Goal: Find specific page/section: Find specific page/section

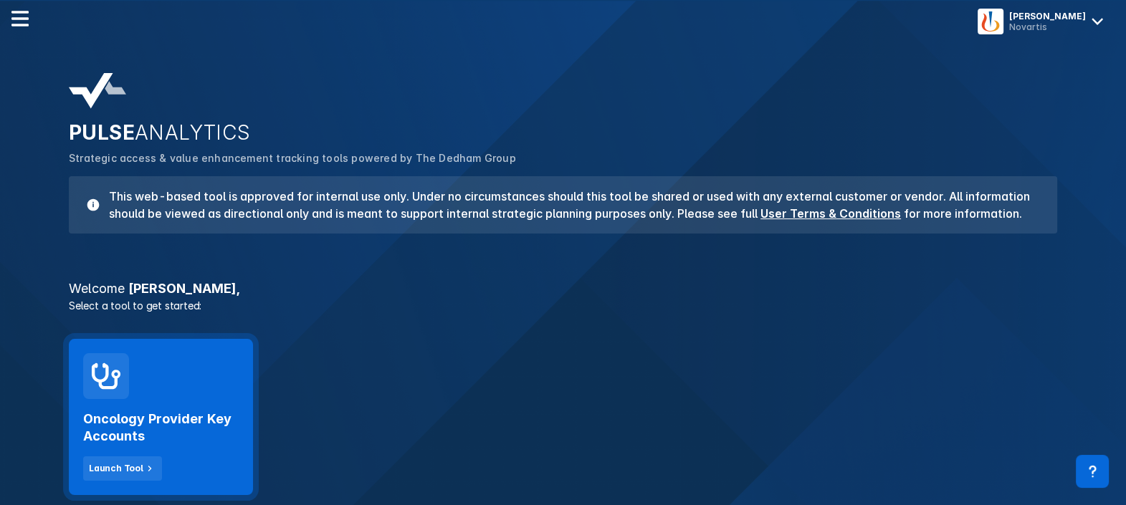
click at [174, 388] on div "Oncology Provider Key Accounts Launch Tool" at bounding box center [161, 417] width 184 height 156
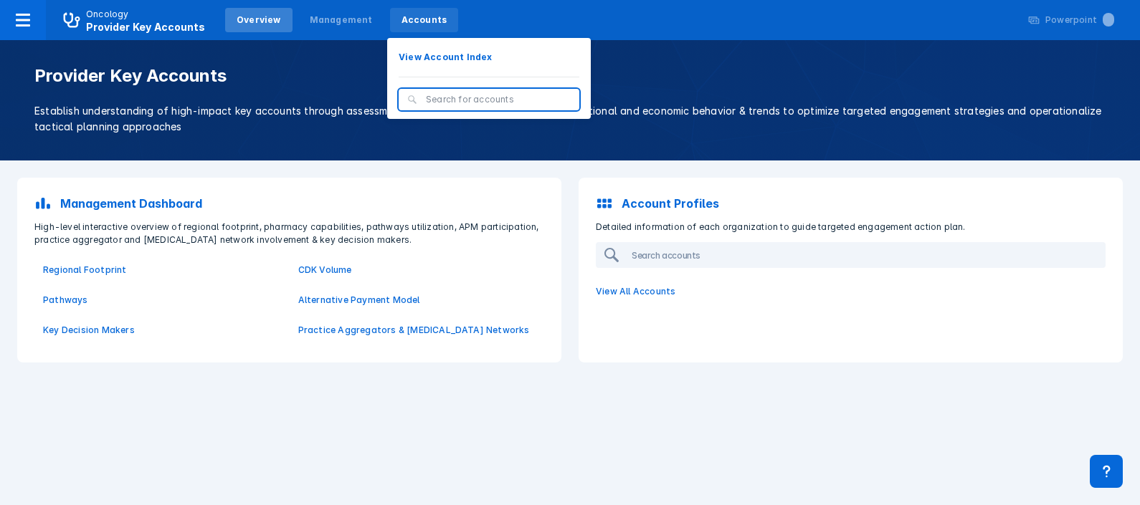
click at [397, 27] on div "Accounts" at bounding box center [424, 20] width 69 height 24
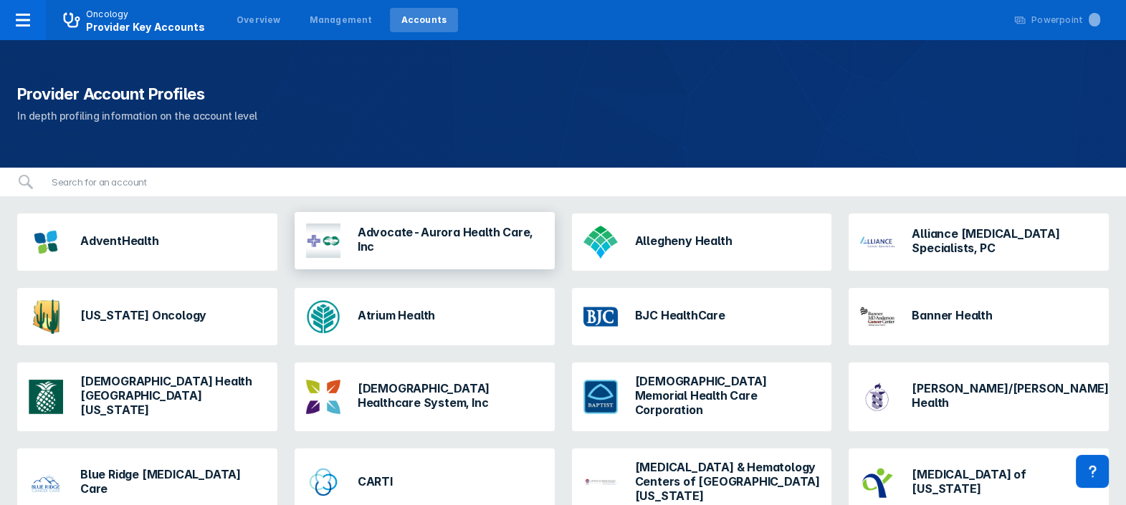
click at [412, 239] on h3 "Advocate-Aurora Health Care, Inc" at bounding box center [451, 239] width 186 height 29
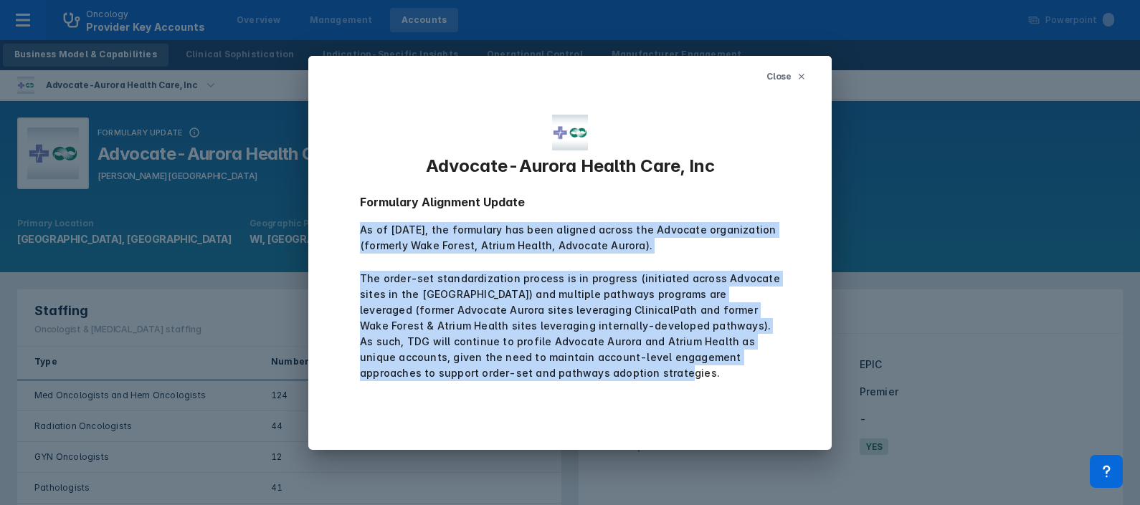
drag, startPoint x: 515, startPoint y: 371, endPoint x: 358, endPoint y: 236, distance: 206.9
click at [358, 236] on div "Close Advocate-Aurora Health Care, Inc Formulary Alignment Update As of July 1,…" at bounding box center [569, 253] width 523 height 394
click at [636, 413] on div "Close Advocate-Aurora Health Care, Inc Formulary Alignment Update As of July 1,…" at bounding box center [569, 253] width 523 height 394
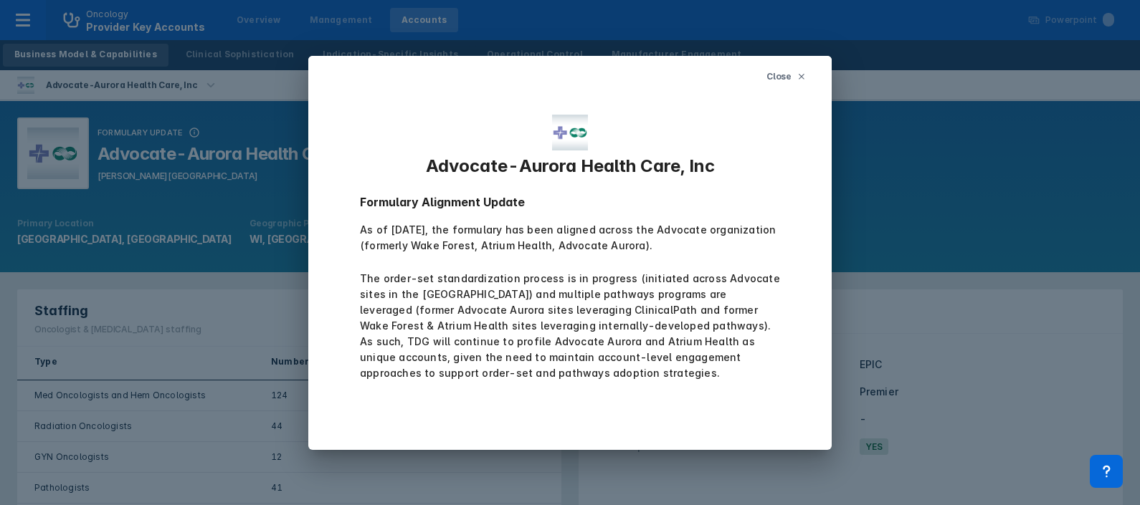
drag, startPoint x: 703, startPoint y: 244, endPoint x: 356, endPoint y: 229, distance: 348.0
click at [356, 229] on div "Close Advocate-Aurora Health Care, Inc Formulary Alignment Update As of July 1,…" at bounding box center [569, 253] width 523 height 394
drag, startPoint x: 356, startPoint y: 229, endPoint x: 417, endPoint y: 234, distance: 61.1
copy div "As of July 1, 2024, the formulary has been aligned across the Advocate organiza…"
click at [800, 76] on icon at bounding box center [801, 76] width 9 height 9
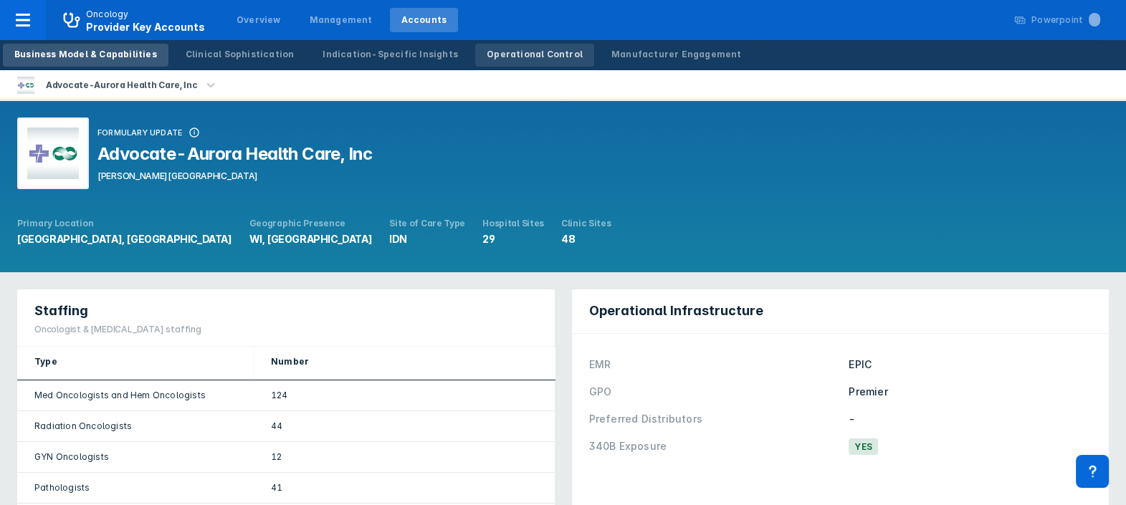
click at [507, 56] on div "Operational Control" at bounding box center [535, 54] width 96 height 13
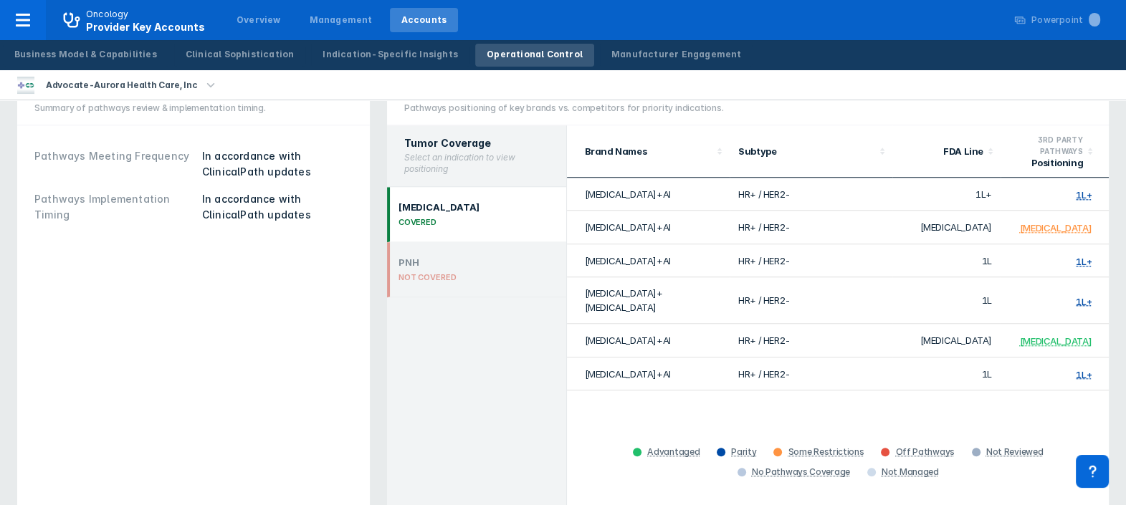
scroll to position [1412, 0]
